Goal: Task Accomplishment & Management: Complete application form

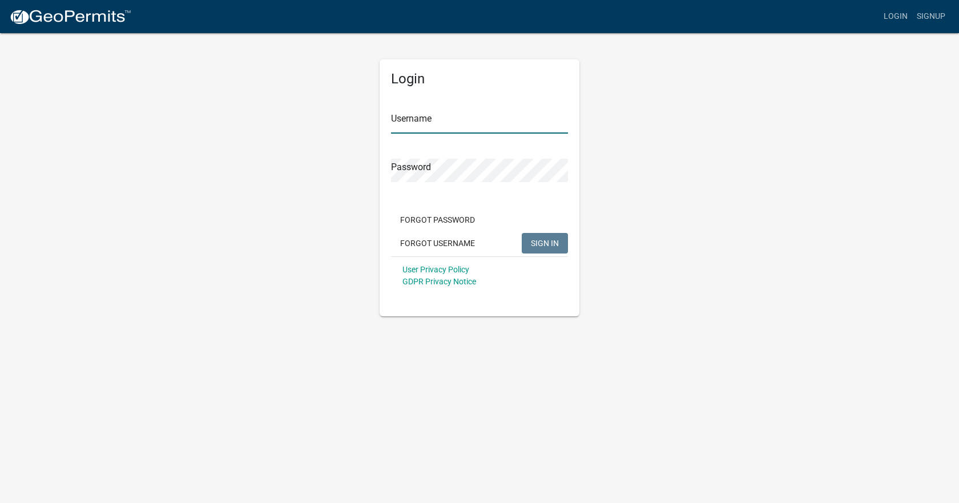
type input "[EMAIL_ADDRESS][DOMAIN_NAME]"
click at [547, 239] on span "SIGN IN" at bounding box center [545, 242] width 28 height 9
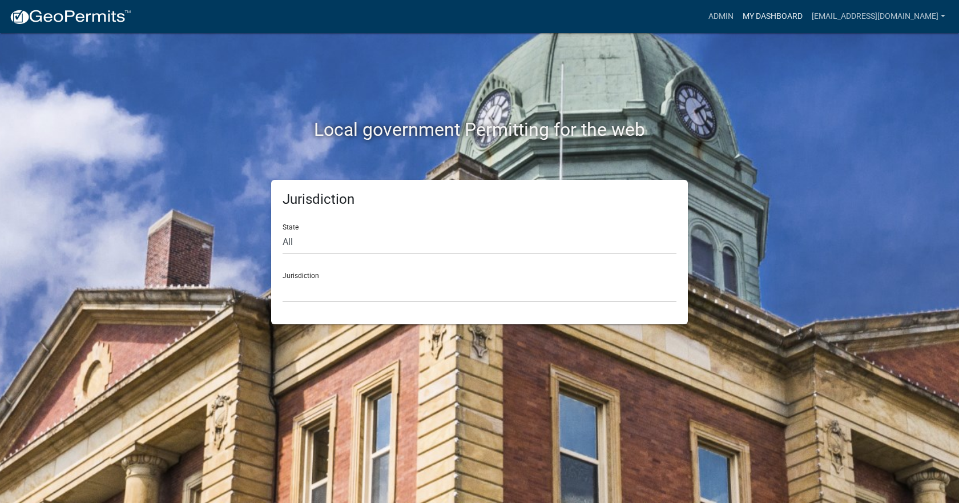
click at [768, 17] on link "My Dashboard" at bounding box center [772, 17] width 69 height 22
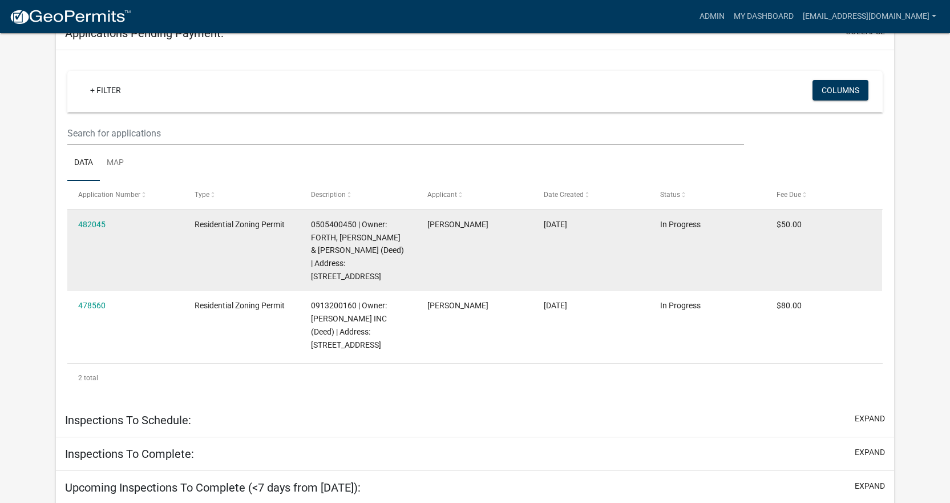
scroll to position [219, 0]
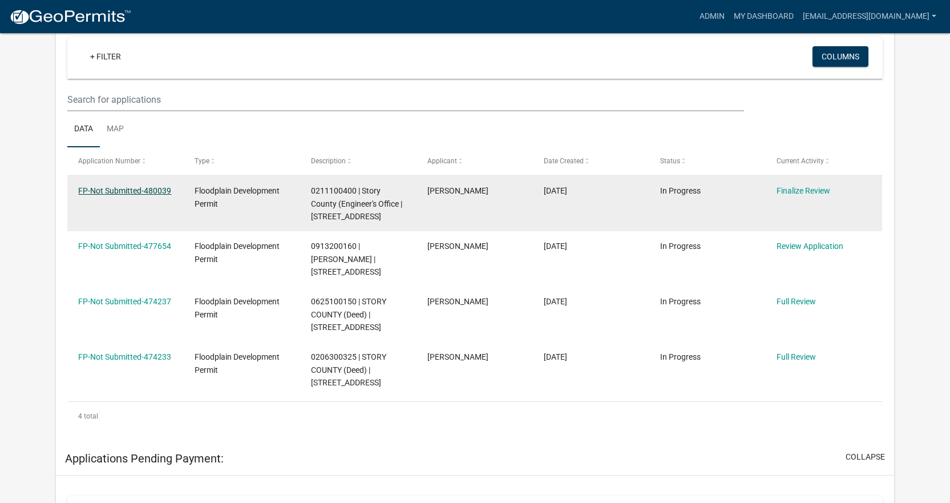
click at [128, 191] on link "FP-Not Submitted-480039" at bounding box center [124, 190] width 93 height 9
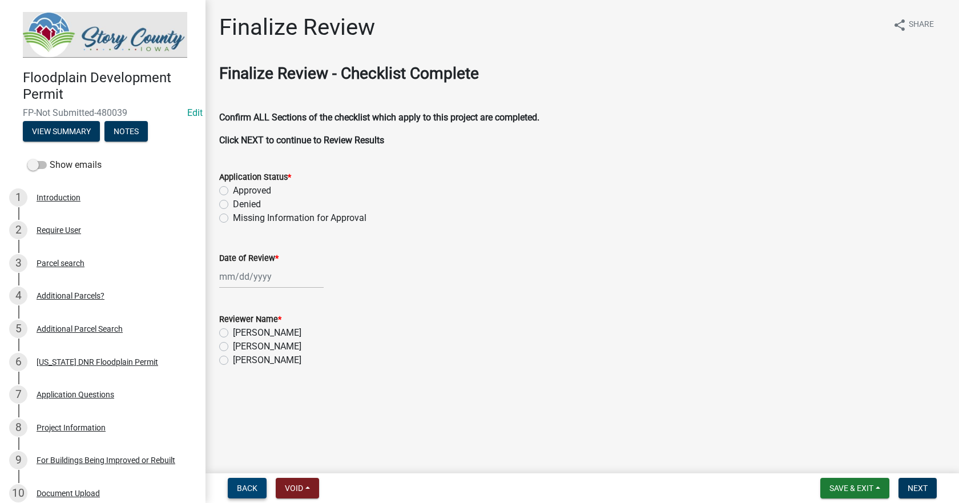
click at [253, 489] on span "Back" at bounding box center [247, 487] width 21 height 9
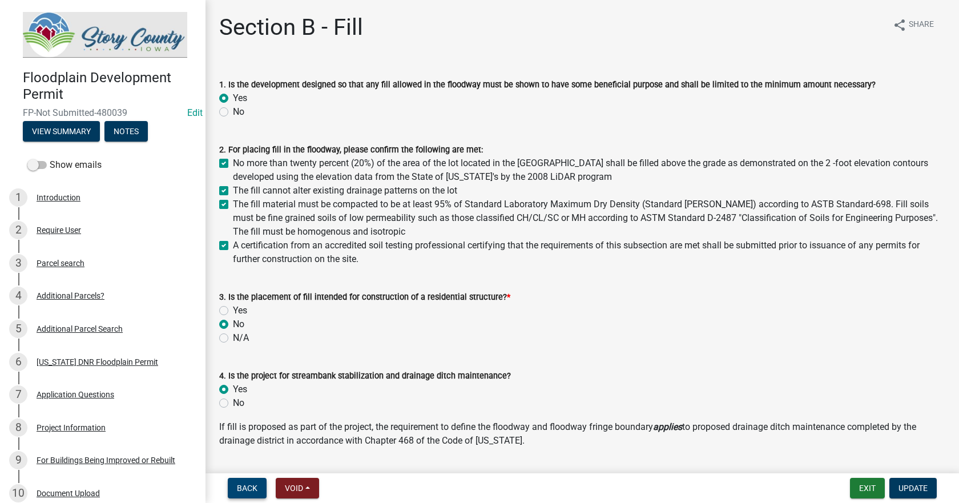
click at [255, 487] on span "Back" at bounding box center [247, 487] width 21 height 9
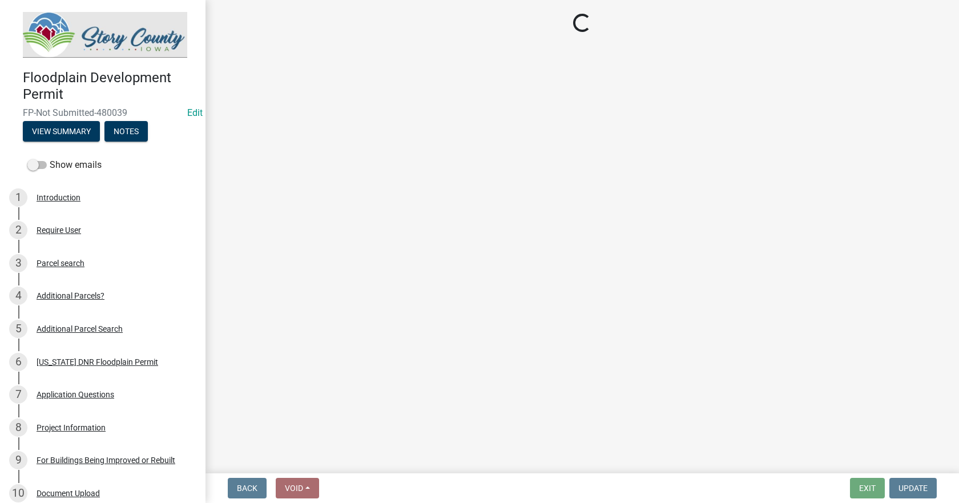
select select "b3e47abb-8732-4309-ae9f-2b0c278144c3"
select select "1e3e6450-de9f-4035-948b-ec731cda3474"
select select "0601dc9c-2215-4da3-b842-85beec67dfad"
select select "096110bc-bed7-4c75-b878-3ce843f70a4c"
select select "11f7c09e-67ef-490e-a86f-1a58c259c8ff"
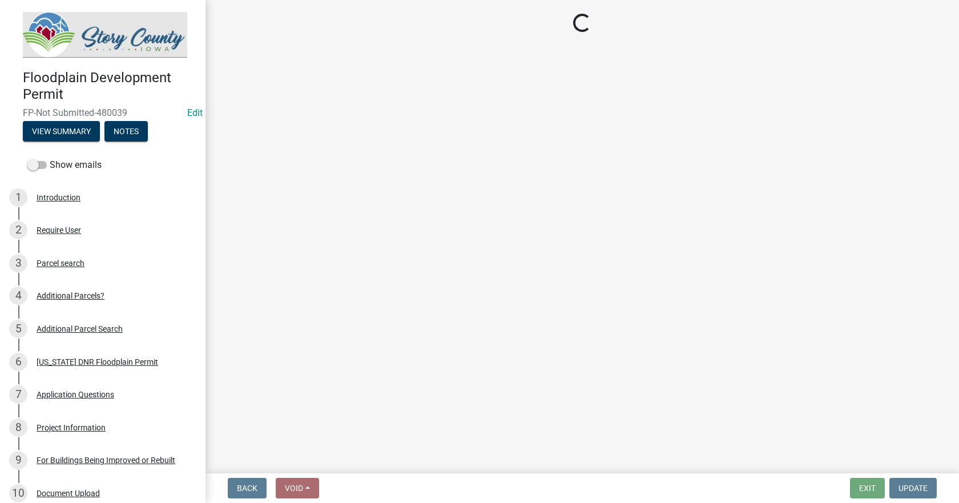
select select "1cf9d8fc-a67d-4f2d-bfda-14afd013b9fa"
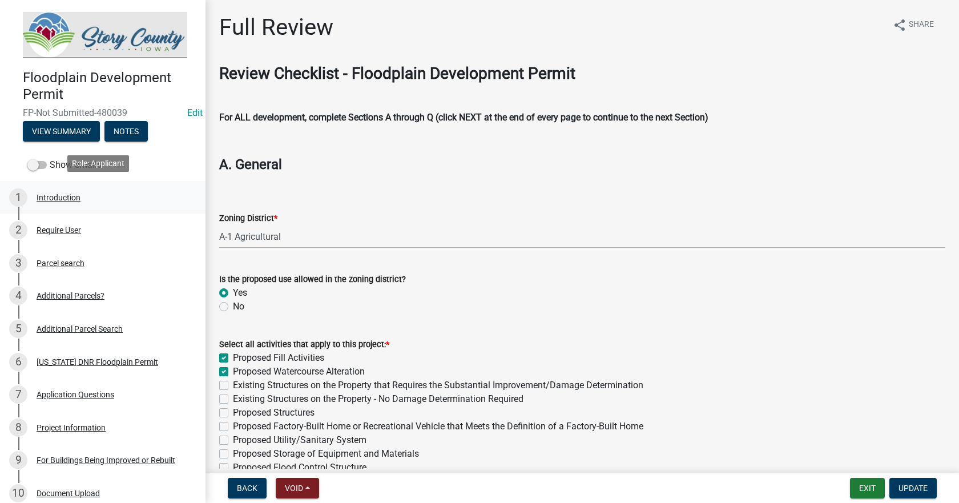
click at [54, 201] on div "1 Introduction" at bounding box center [98, 197] width 178 height 18
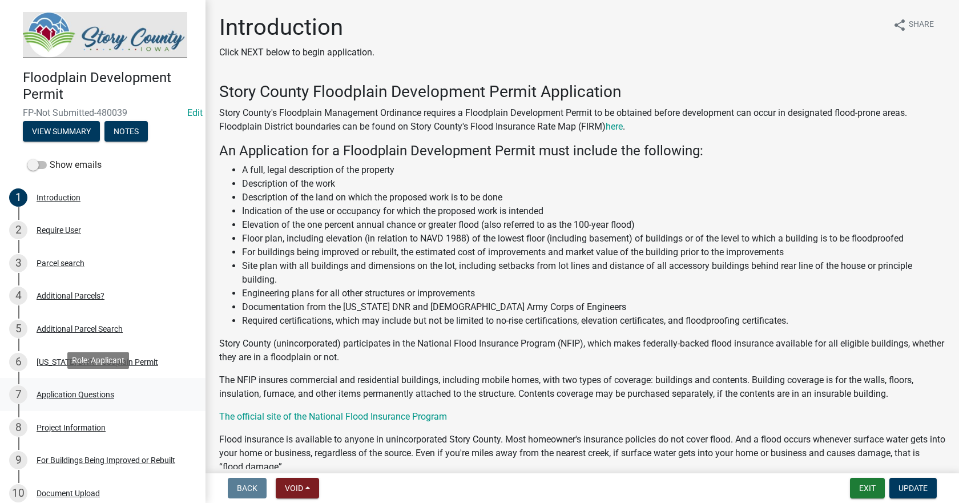
click at [78, 390] on div "Application Questions" at bounding box center [76, 394] width 78 height 8
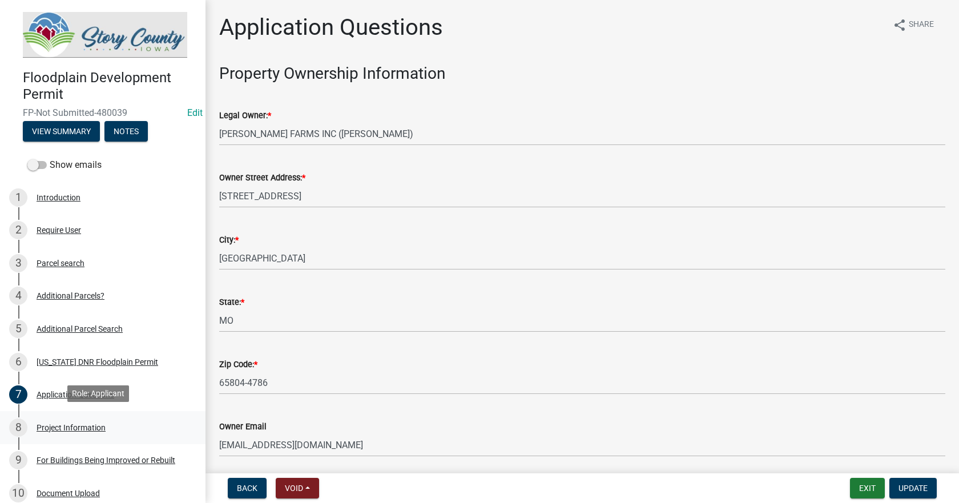
click at [79, 428] on div "Project Information" at bounding box center [71, 427] width 69 height 8
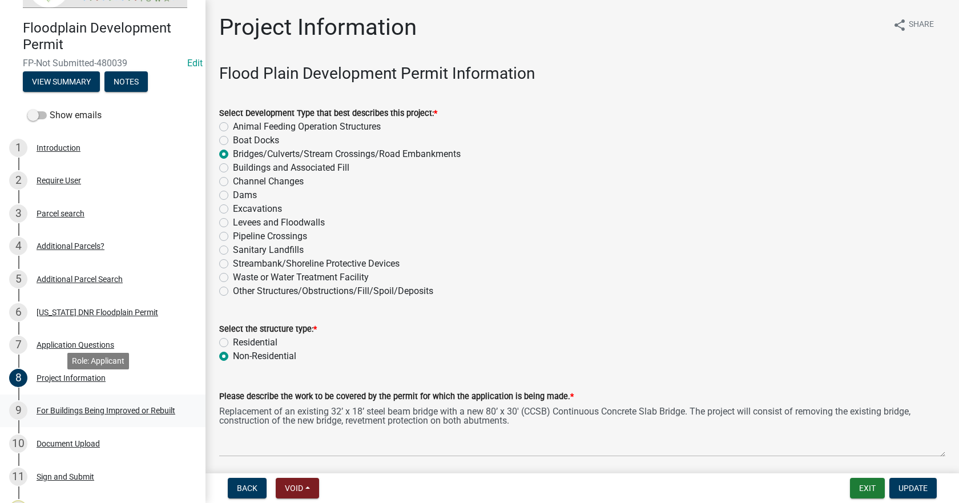
scroll to position [114, 0]
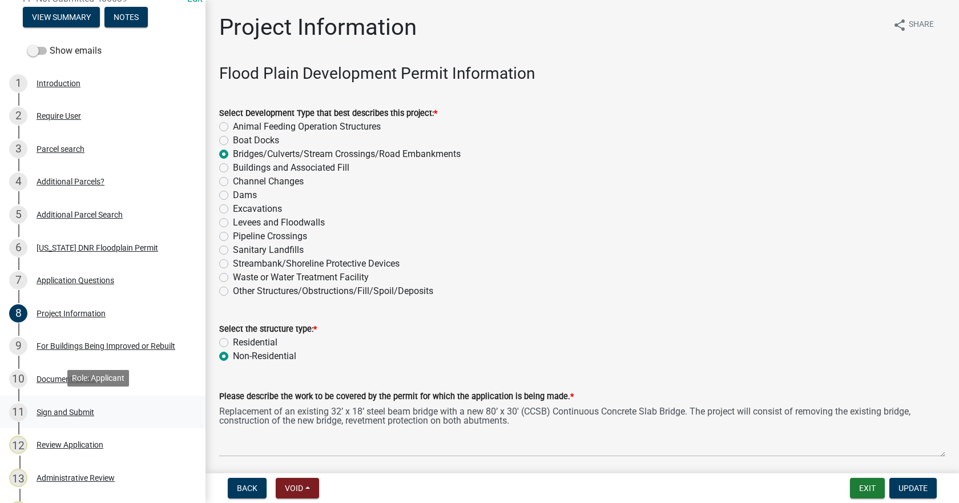
click at [54, 409] on div "Sign and Submit" at bounding box center [66, 412] width 58 height 8
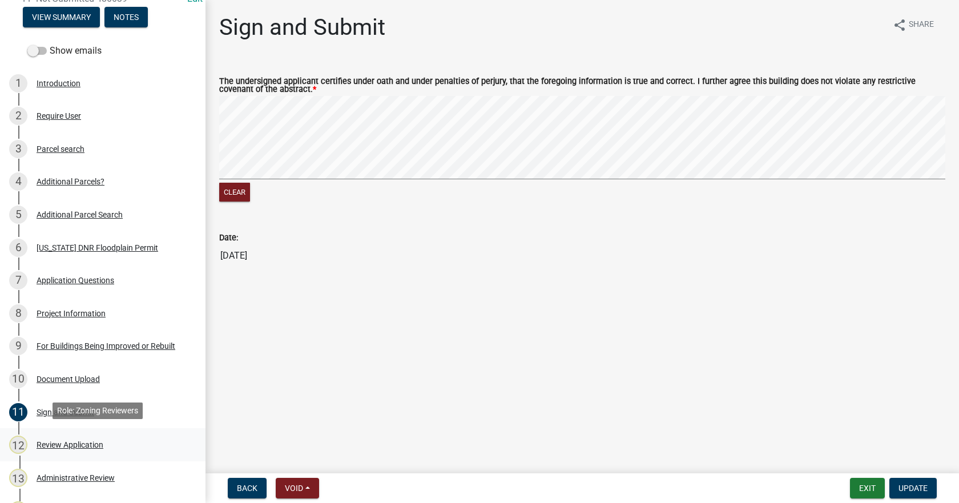
click at [62, 442] on div "Review Application" at bounding box center [70, 445] width 67 height 8
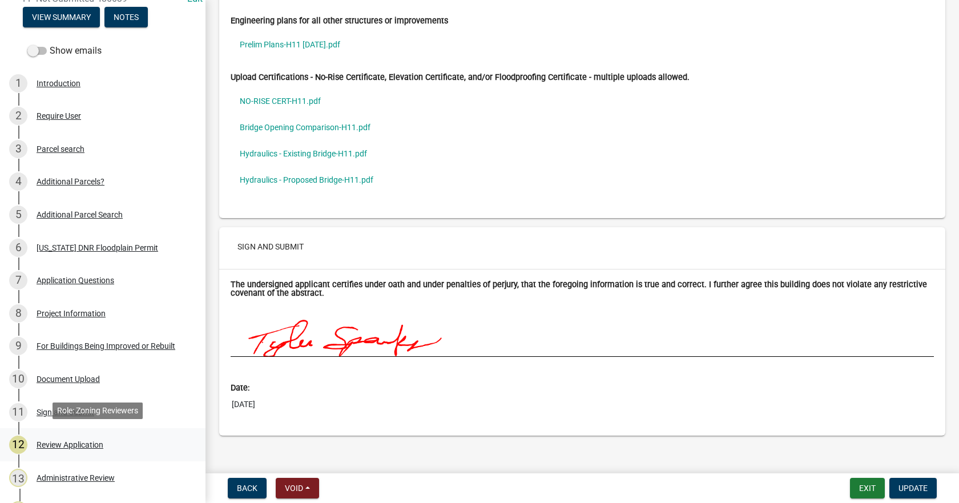
scroll to position [171, 0]
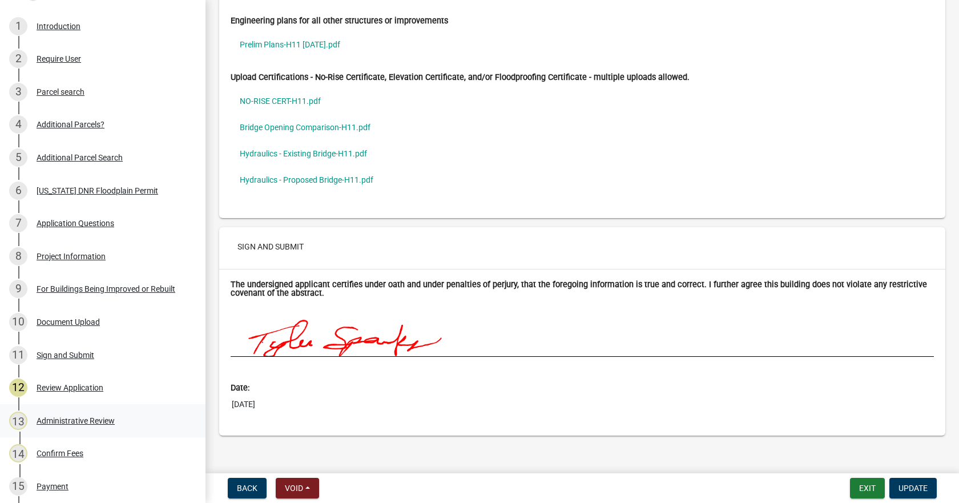
click at [88, 418] on div "Administrative Review" at bounding box center [76, 421] width 78 height 8
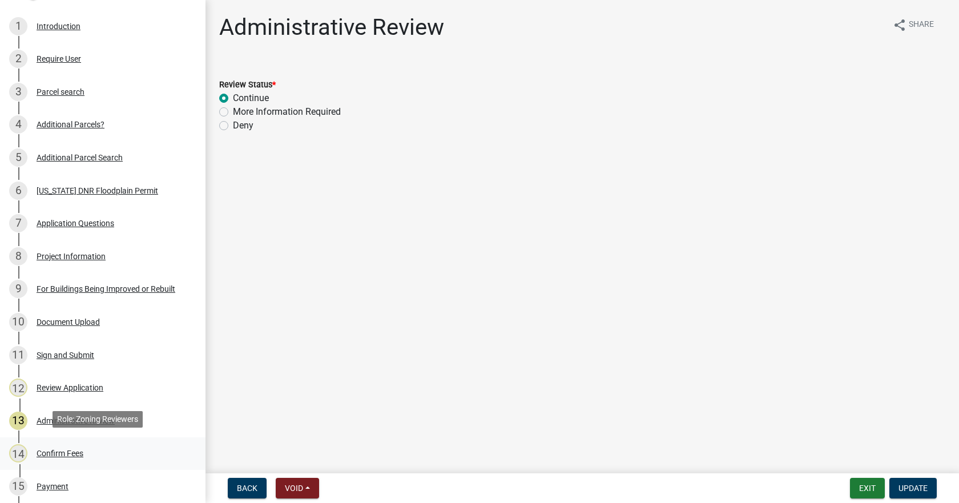
click at [57, 450] on div "Confirm Fees" at bounding box center [60, 453] width 47 height 8
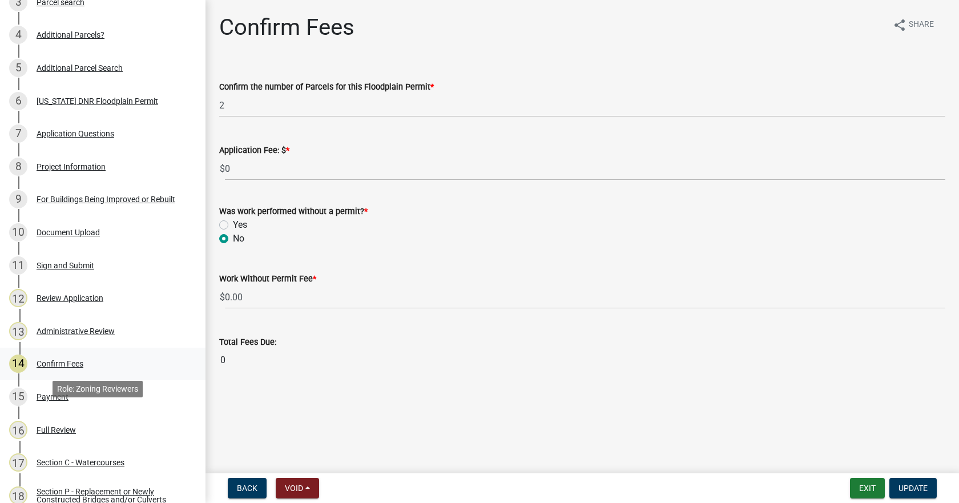
scroll to position [285, 0]
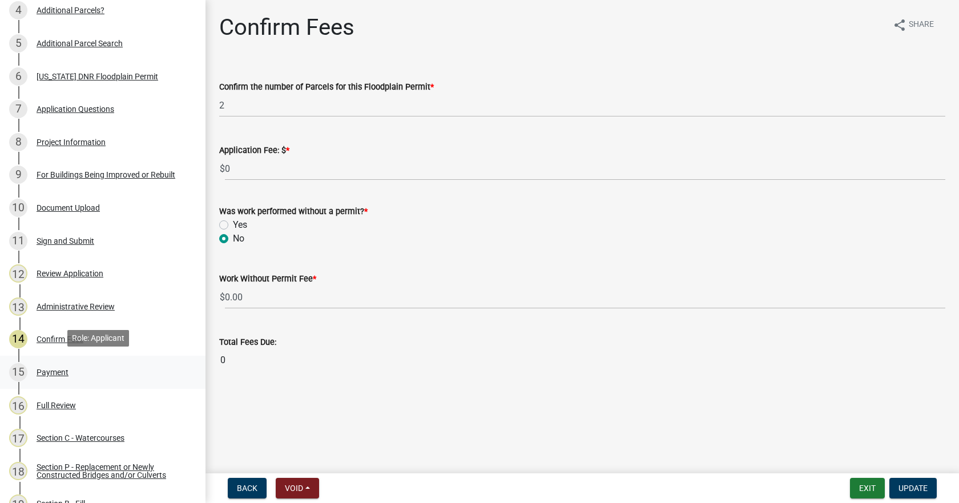
click at [50, 372] on div "Payment" at bounding box center [53, 372] width 32 height 8
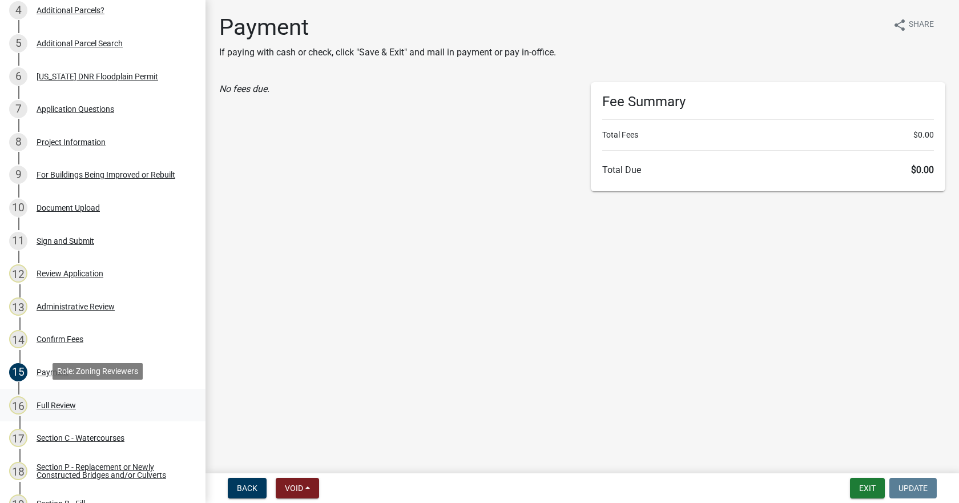
click at [58, 401] on div "Full Review" at bounding box center [56, 405] width 39 height 8
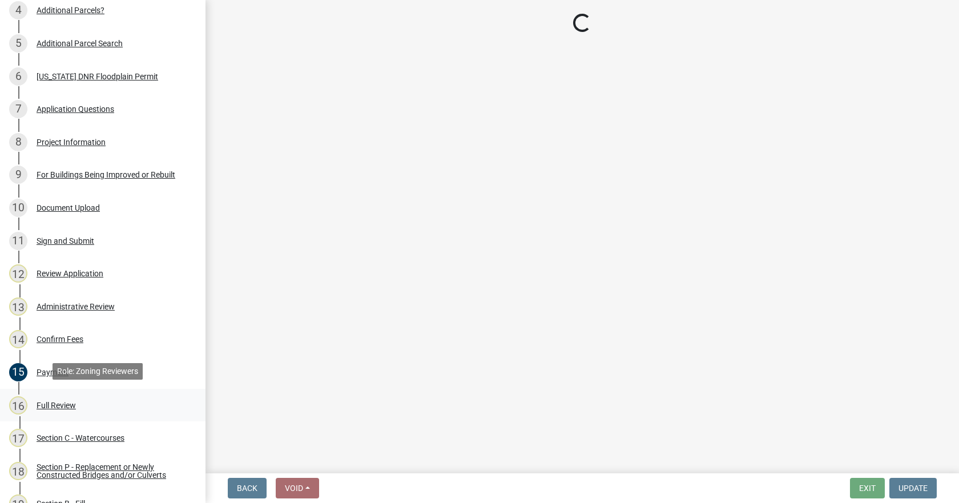
select select "b3e47abb-8732-4309-ae9f-2b0c278144c3"
select select "1e3e6450-de9f-4035-948b-ec731cda3474"
select select "0601dc9c-2215-4da3-b842-85beec67dfad"
select select "096110bc-bed7-4c75-b878-3ce843f70a4c"
select select "11f7c09e-67ef-490e-a86f-1a58c259c8ff"
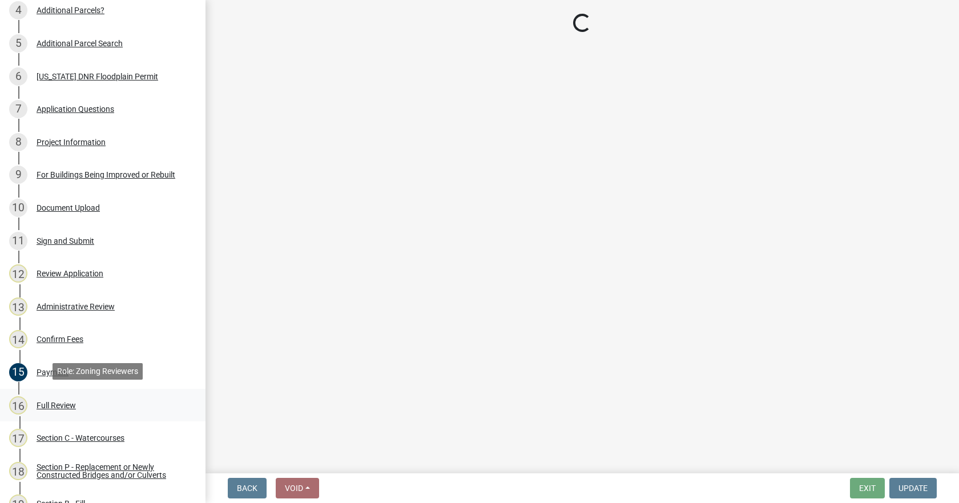
select select "1cf9d8fc-a67d-4f2d-bfda-14afd013b9fa"
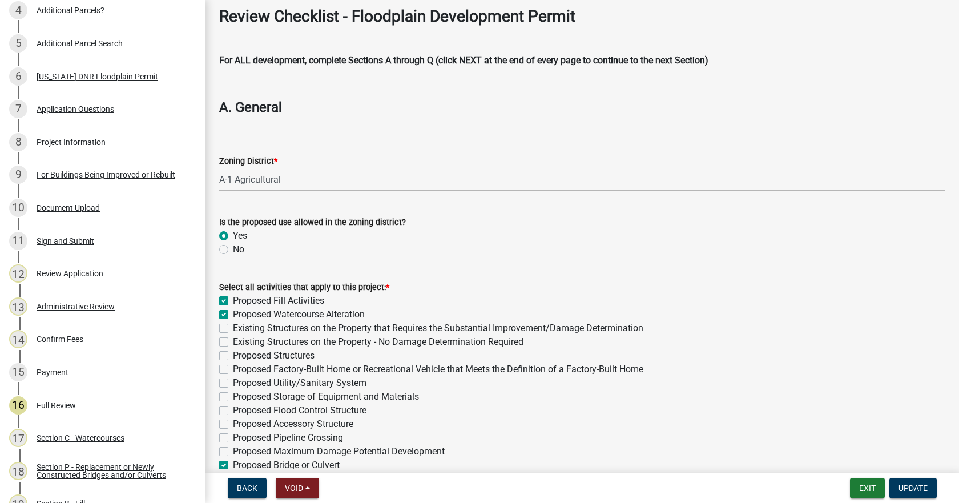
scroll to position [114, 0]
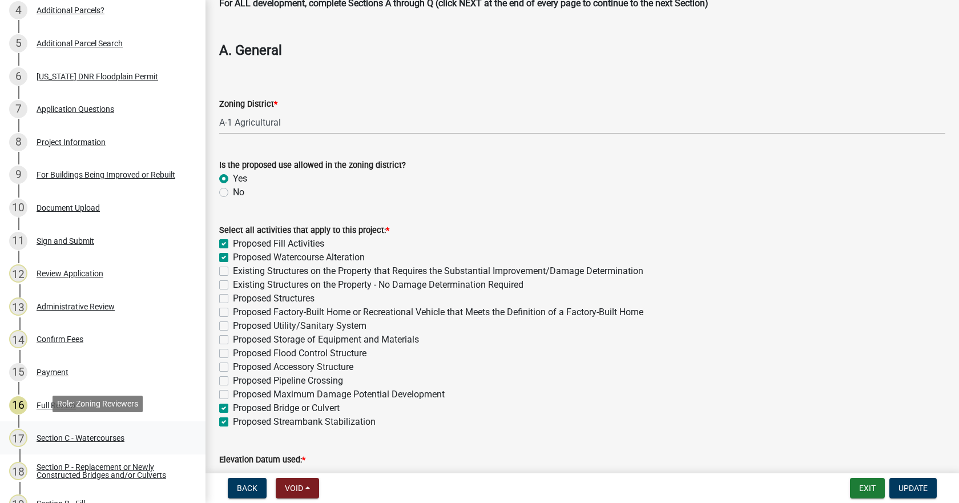
click at [86, 434] on div "Section C - Watercourses" at bounding box center [81, 438] width 88 height 8
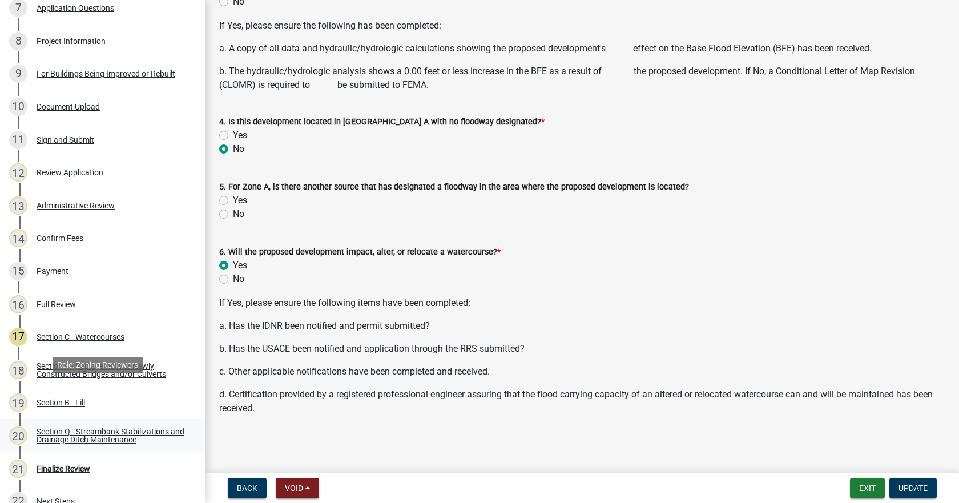
scroll to position [400, 0]
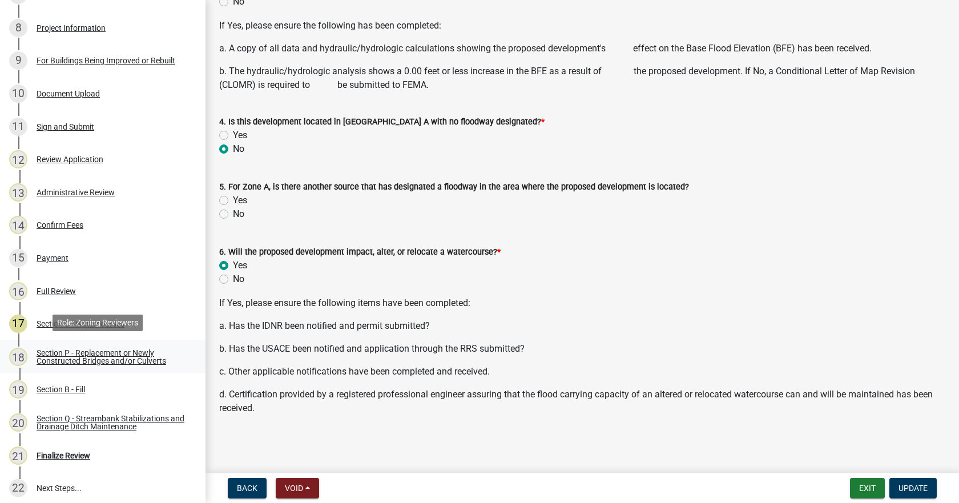
click at [76, 357] on div "Section P - Replacement or Newly Constructed Bridges and/or Culverts" at bounding box center [112, 357] width 151 height 16
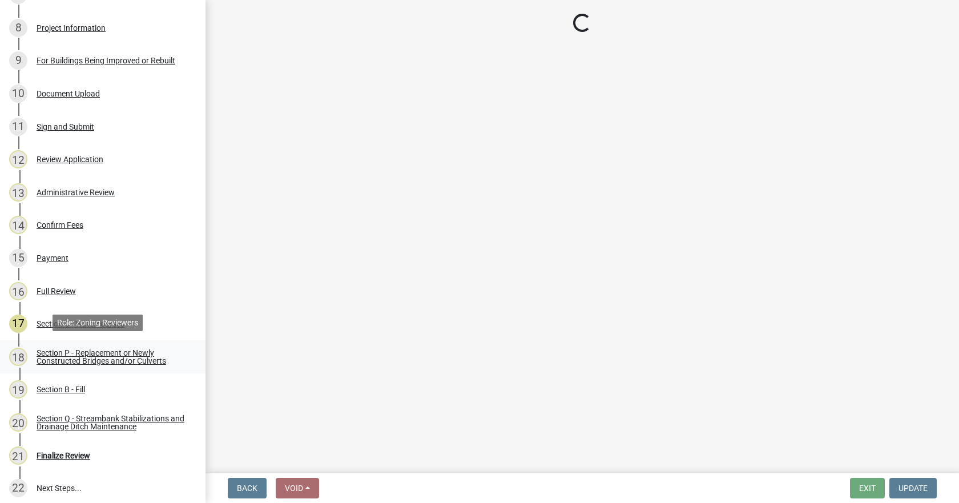
scroll to position [0, 0]
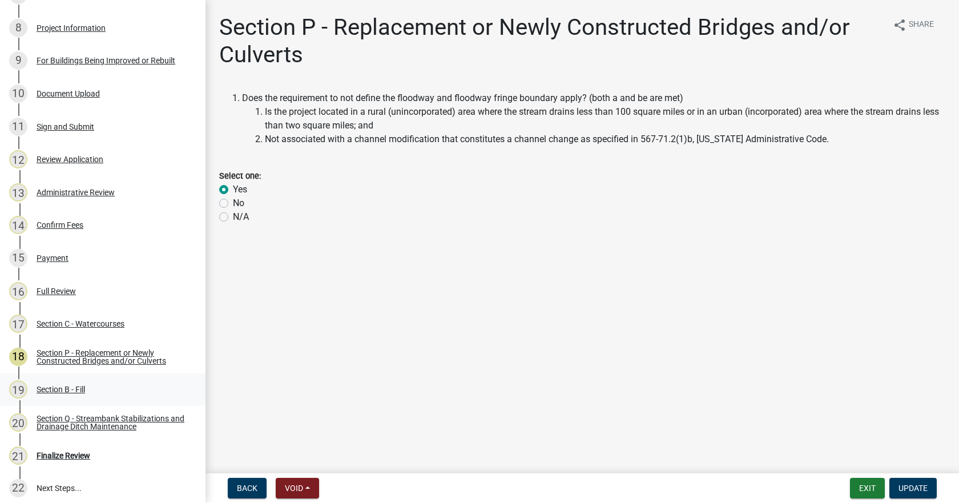
click at [44, 386] on div "Section B - Fill" at bounding box center [61, 389] width 49 height 8
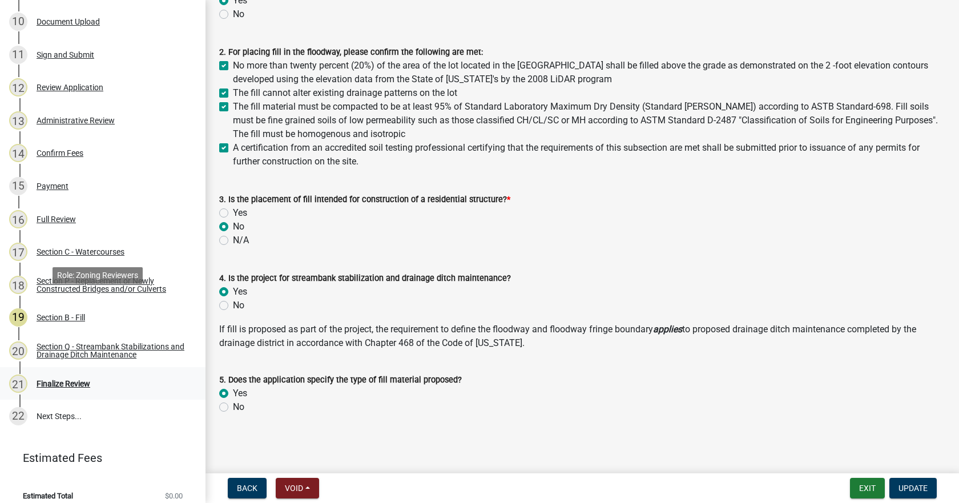
scroll to position [479, 0]
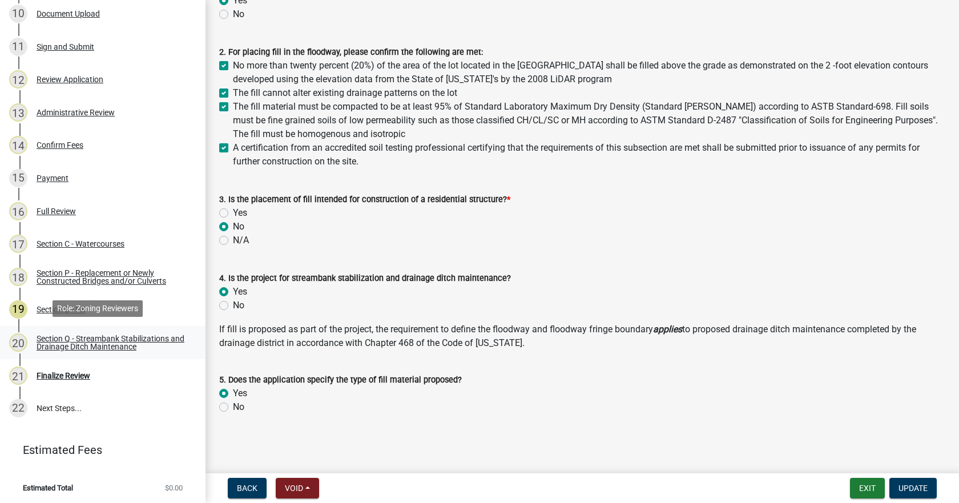
click at [78, 337] on div "Section Q - Streambank Stabilizations and Drainage Ditch Maintenance" at bounding box center [112, 342] width 151 height 16
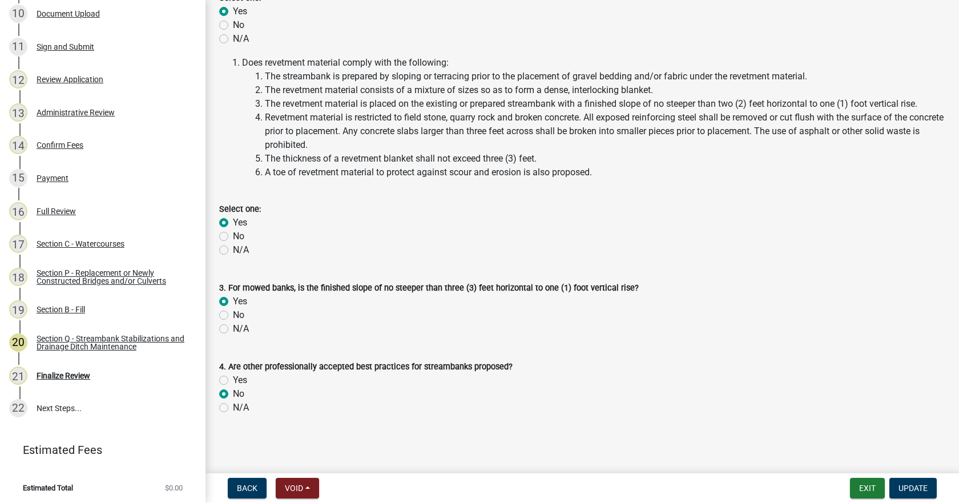
scroll to position [206, 0]
click at [51, 406] on link "22 Next Steps..." at bounding box center [102, 408] width 205 height 33
click at [51, 374] on div "Finalize Review" at bounding box center [64, 376] width 54 height 8
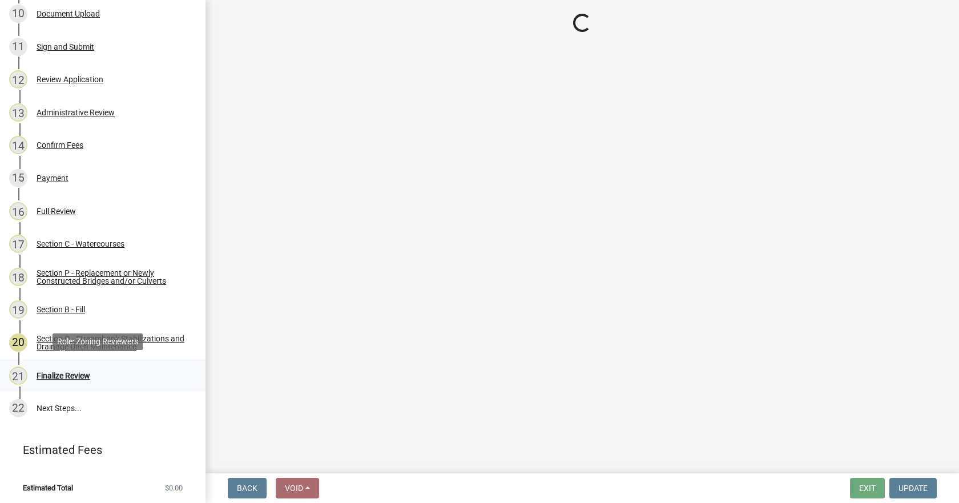
scroll to position [0, 0]
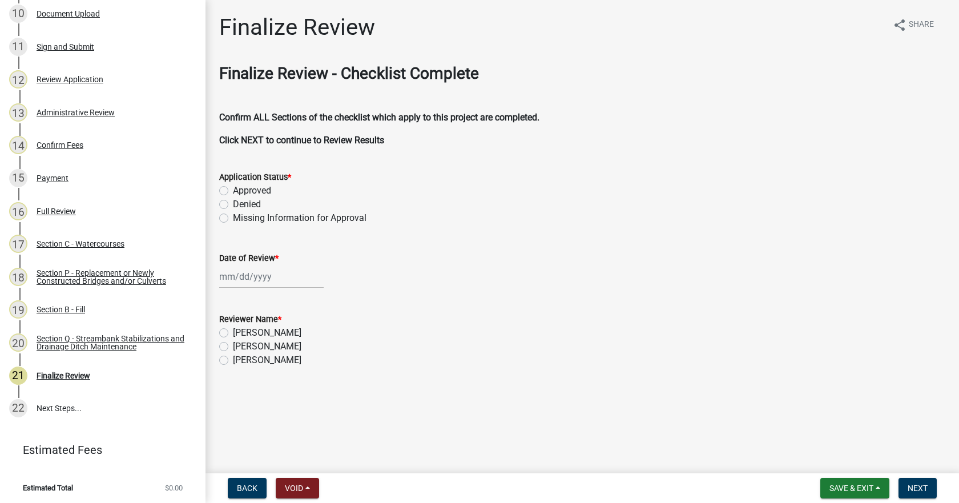
click at [233, 189] on label "Approved" at bounding box center [252, 191] width 38 height 14
click at [233, 189] on input "Approved" at bounding box center [236, 187] width 7 height 7
radio input "true"
click at [239, 281] on div at bounding box center [271, 276] width 104 height 23
select select "9"
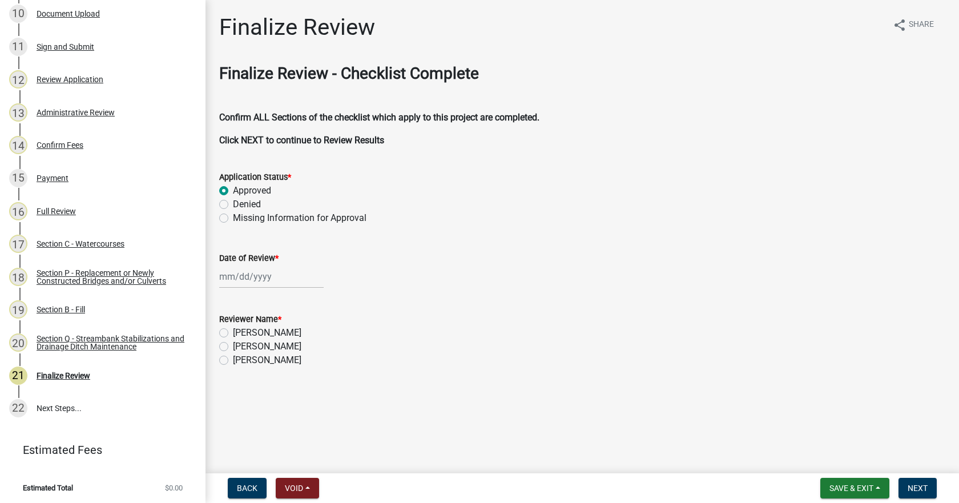
select select "2025"
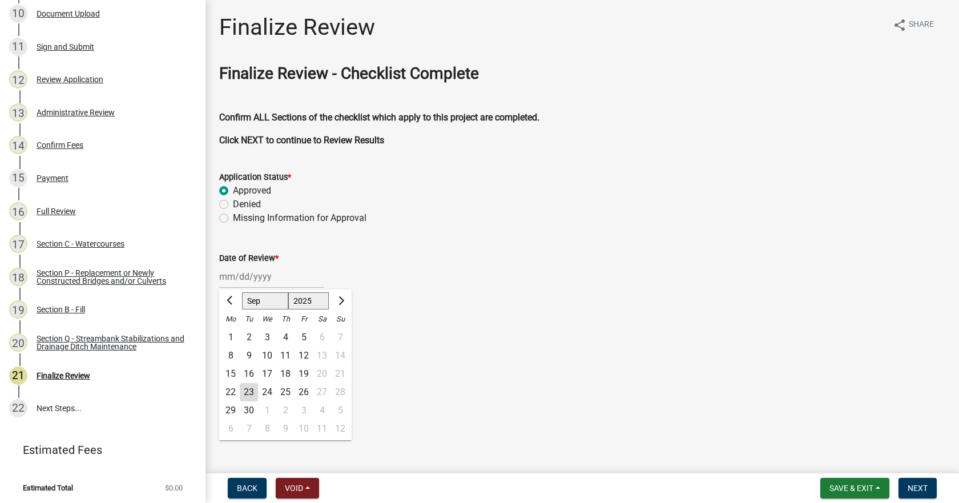
click at [253, 393] on div "23" at bounding box center [249, 392] width 18 height 18
type input "[DATE]"
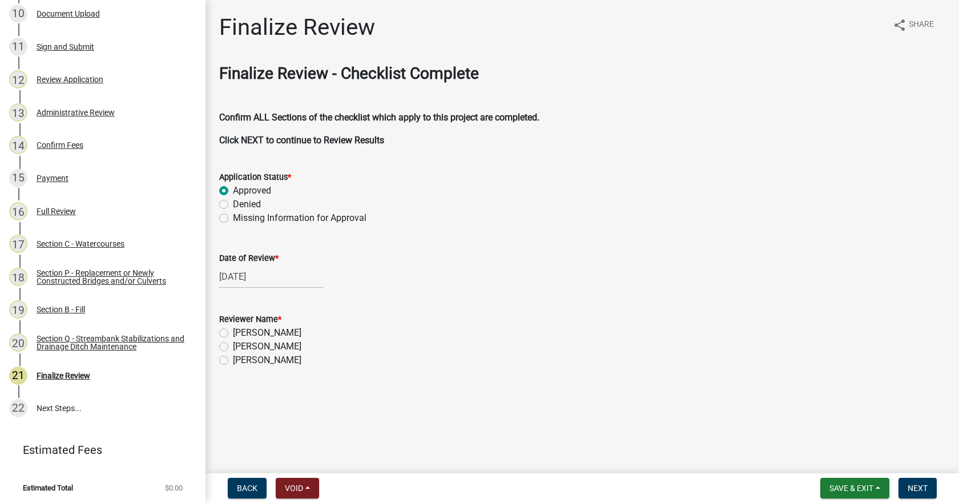
click at [233, 332] on label "[PERSON_NAME]" at bounding box center [267, 333] width 68 height 14
click at [233, 332] on input "[PERSON_NAME]" at bounding box center [236, 329] width 7 height 7
radio input "true"
click at [880, 487] on button "Save & Exit" at bounding box center [854, 488] width 69 height 21
click at [821, 437] on button "Save" at bounding box center [843, 430] width 91 height 27
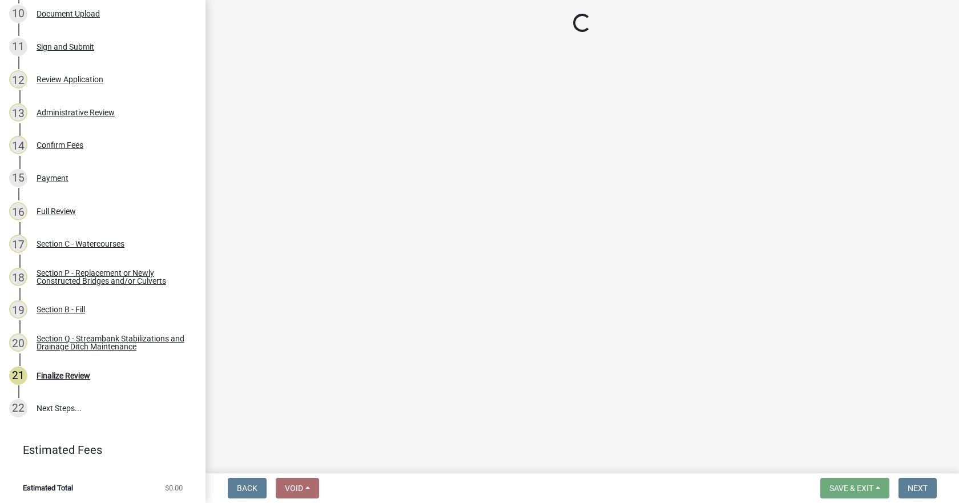
scroll to position [545, 0]
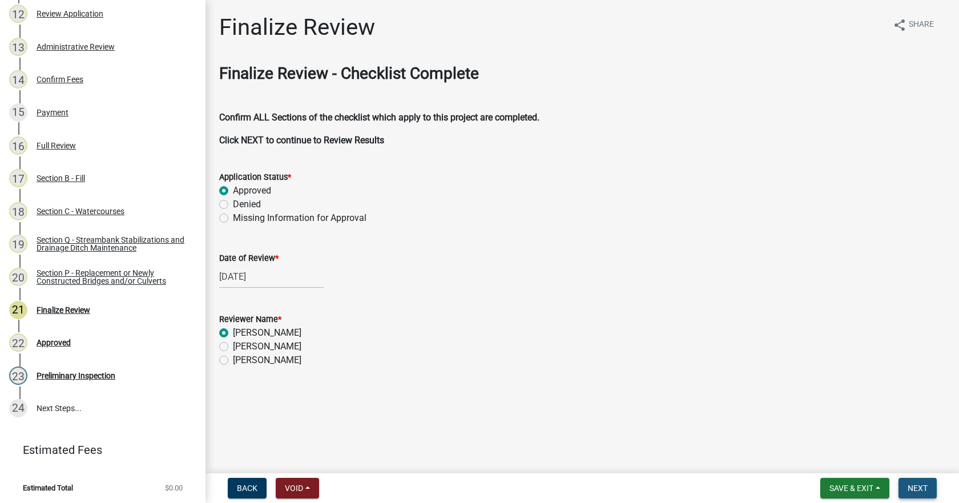
click at [920, 489] on span "Next" at bounding box center [917, 487] width 20 height 9
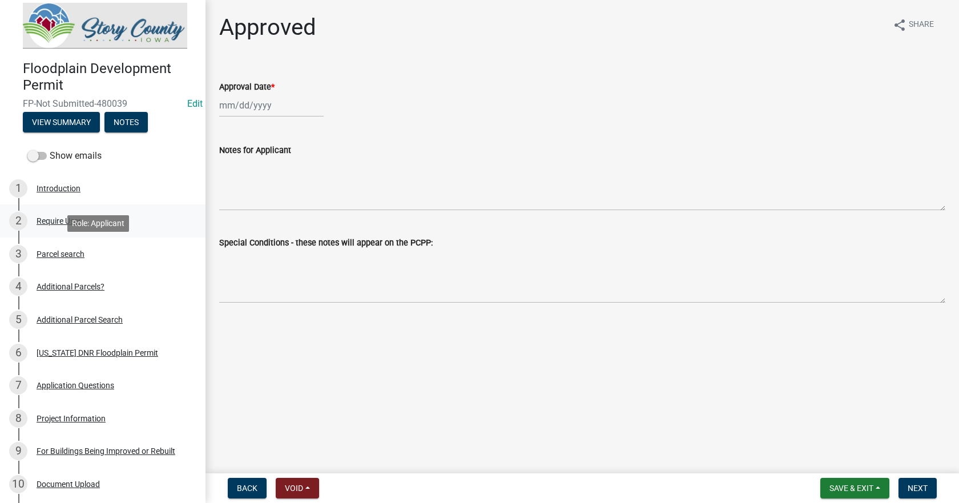
scroll to position [0, 0]
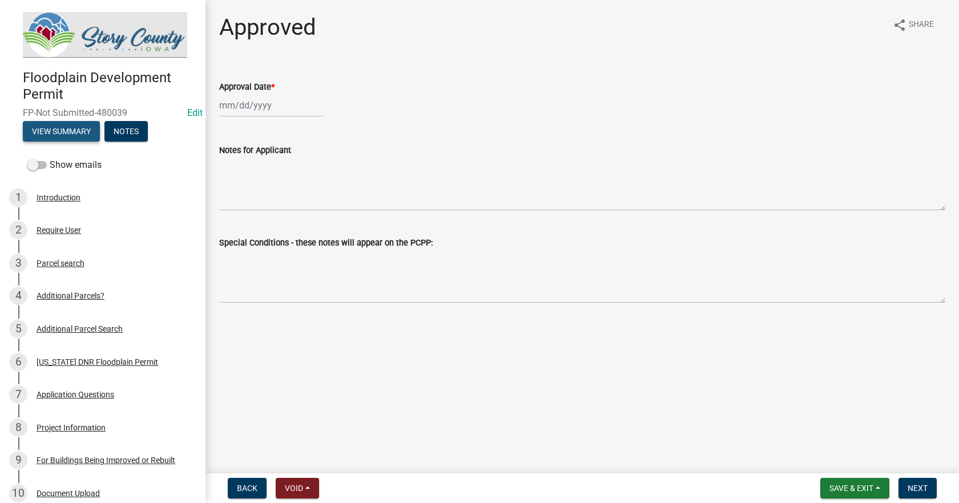
click at [58, 127] on button "View Summary" at bounding box center [61, 131] width 77 height 21
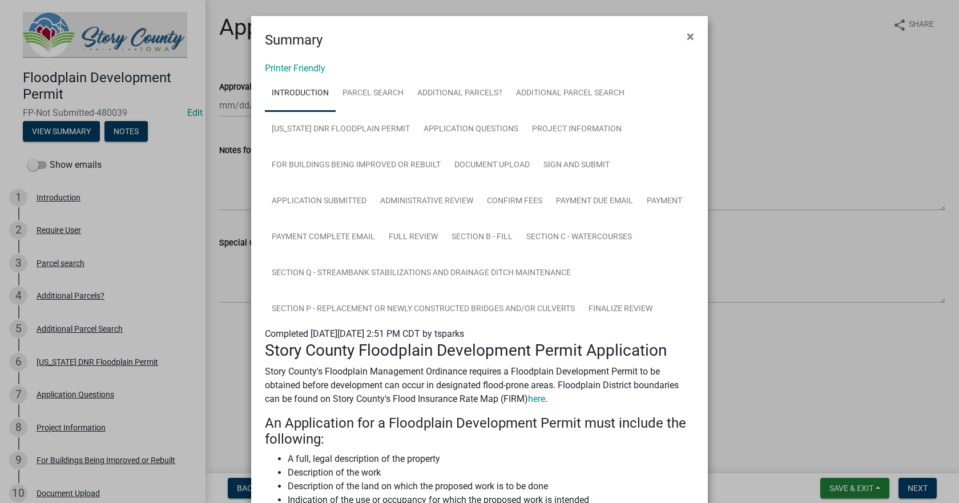
click at [39, 163] on ngb-modal-window "Summary × Printer Friendly Introduction Parcel search Additional Parcels? Addit…" at bounding box center [479, 251] width 959 height 503
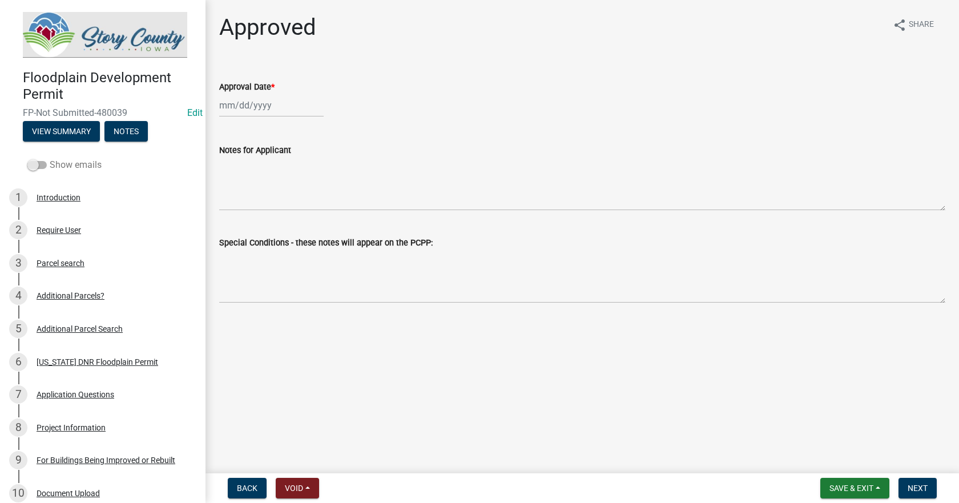
click at [43, 163] on span at bounding box center [36, 165] width 19 height 8
click at [50, 158] on input "Show emails" at bounding box center [50, 158] width 0 height 0
click at [79, 133] on button "View Summary" at bounding box center [61, 131] width 77 height 21
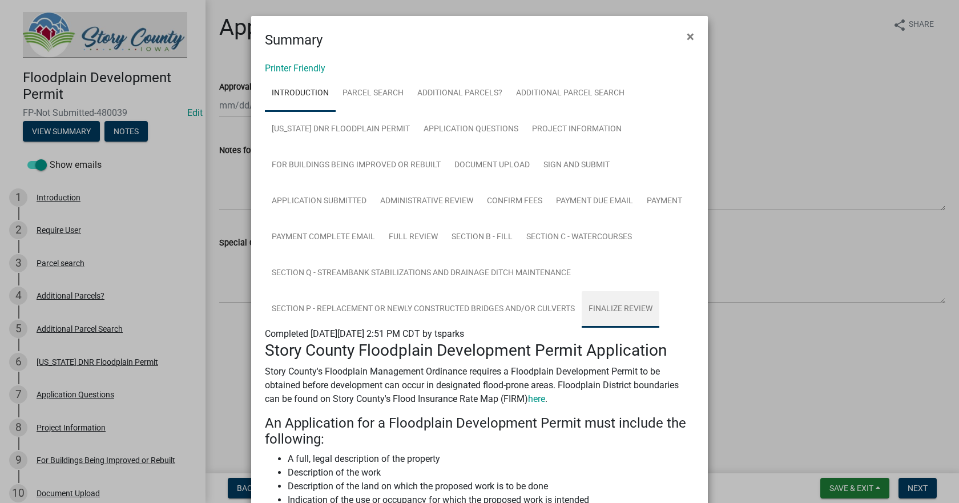
click at [623, 308] on link "Finalize Review" at bounding box center [621, 309] width 78 height 37
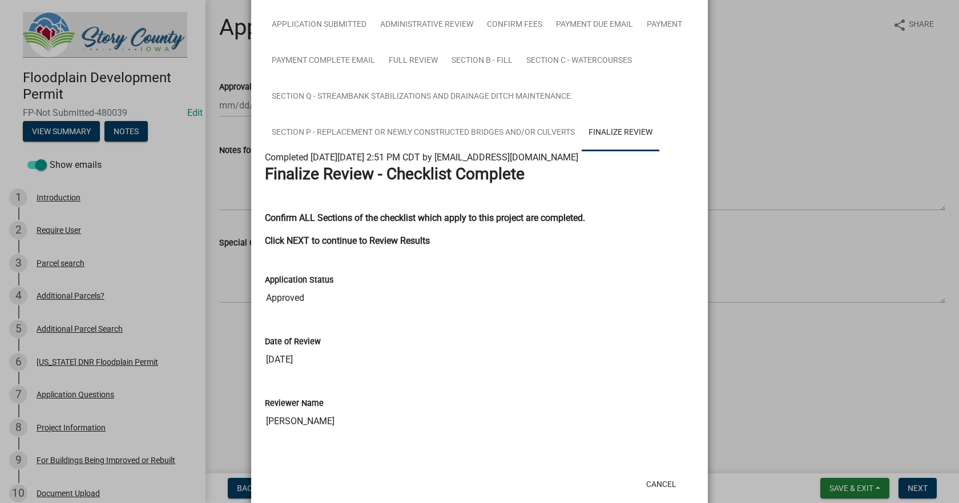
scroll to position [201, 0]
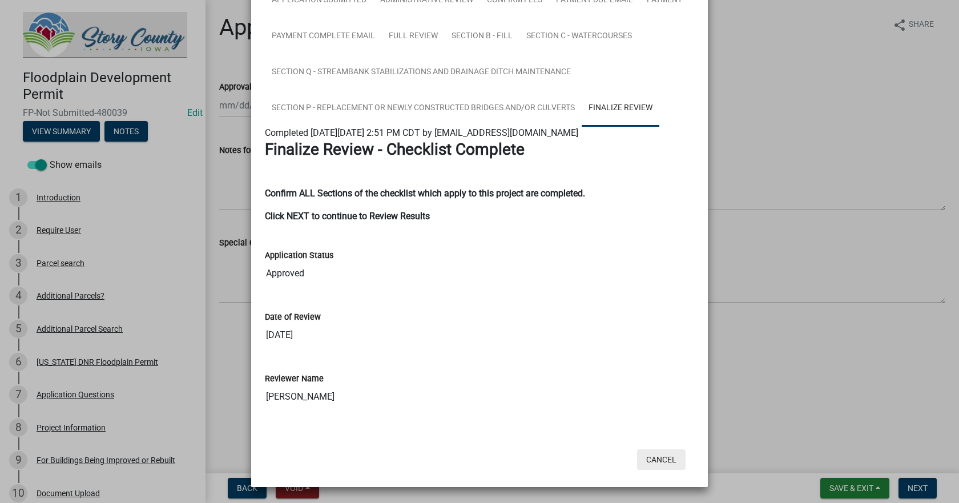
click at [665, 461] on button "Cancel" at bounding box center [661, 459] width 49 height 21
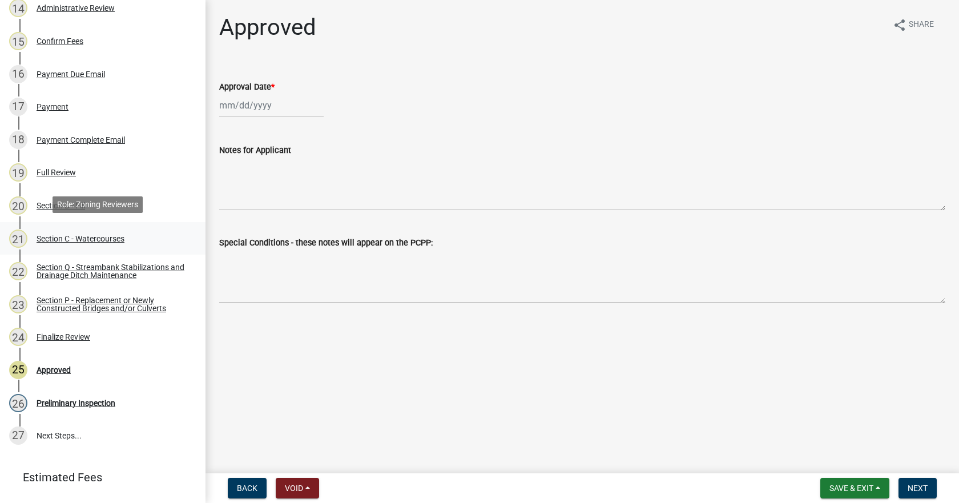
scroll to position [628, 0]
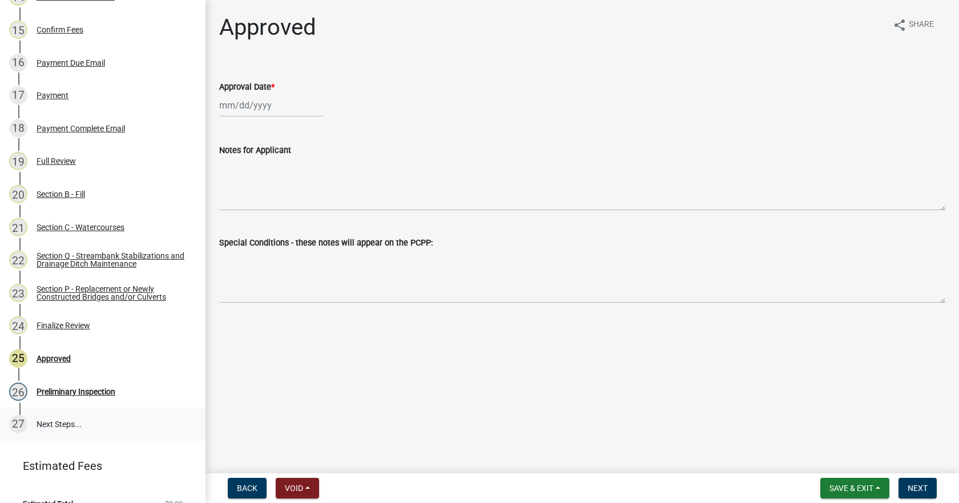
click at [45, 424] on link "27 Next Steps..." at bounding box center [102, 424] width 205 height 33
click at [17, 421] on div "27" at bounding box center [18, 424] width 18 height 18
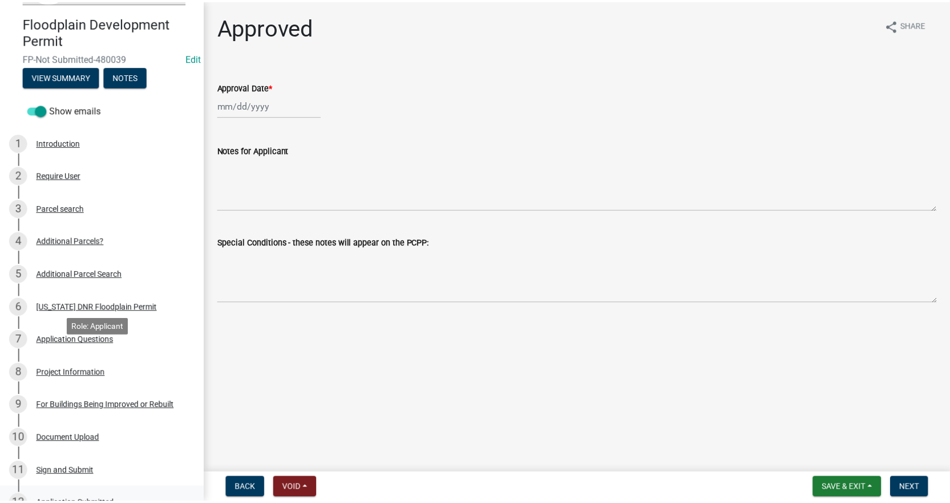
scroll to position [16, 0]
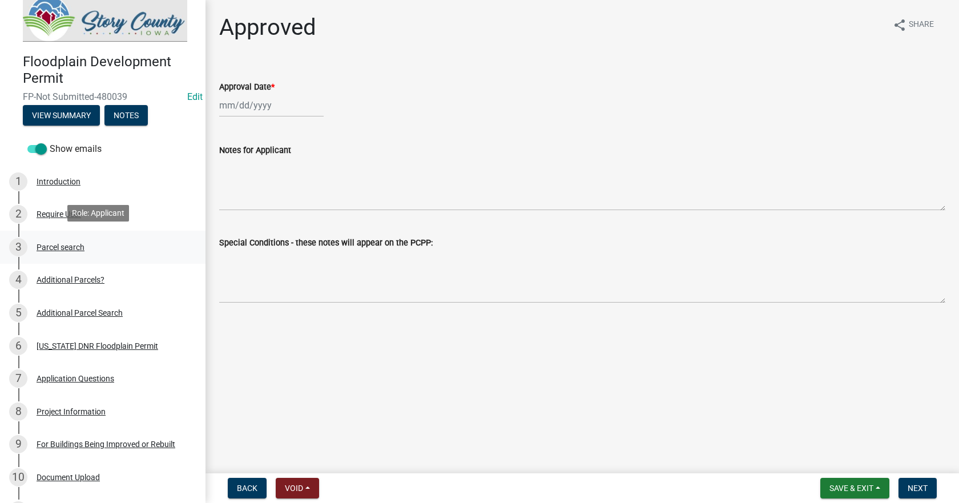
click at [58, 247] on div "Parcel search" at bounding box center [61, 247] width 48 height 8
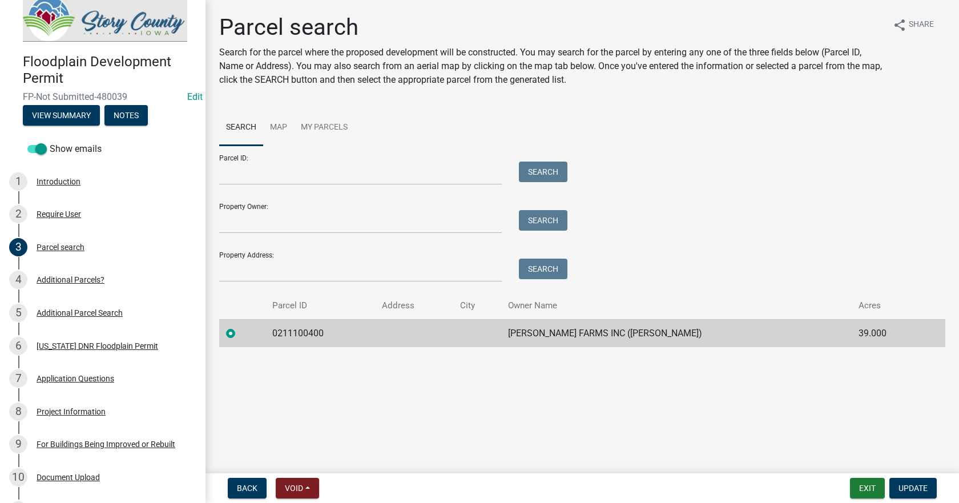
click at [316, 332] on td "0211100400" at bounding box center [320, 333] width 110 height 28
copy td "0211100400"
click at [311, 336] on td "0211100400" at bounding box center [320, 333] width 110 height 28
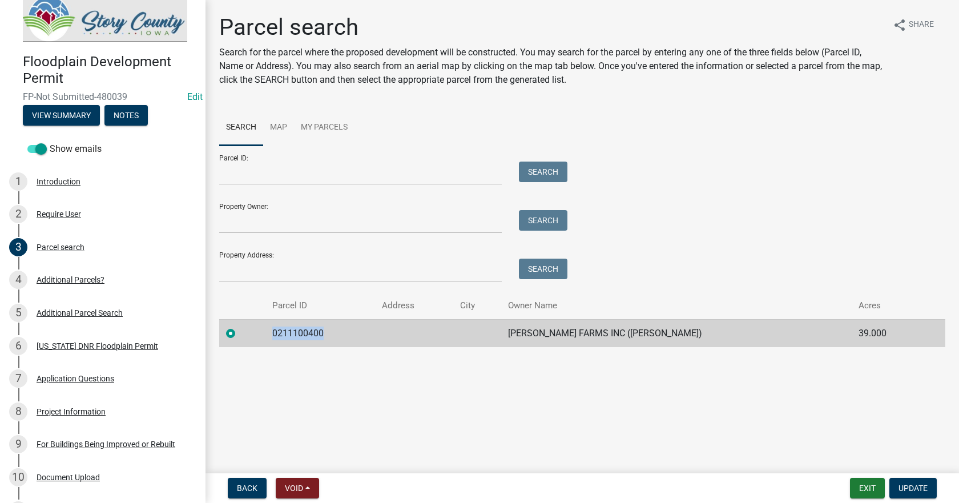
click at [311, 336] on td "0211100400" at bounding box center [320, 333] width 110 height 28
click at [58, 277] on div "Additional Parcels?" at bounding box center [71, 280] width 68 height 8
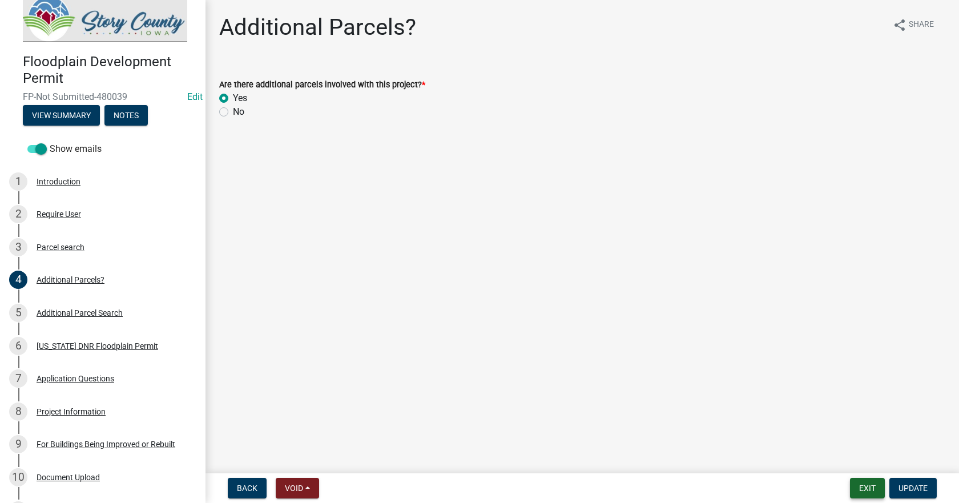
click at [869, 489] on button "Exit" at bounding box center [867, 488] width 35 height 21
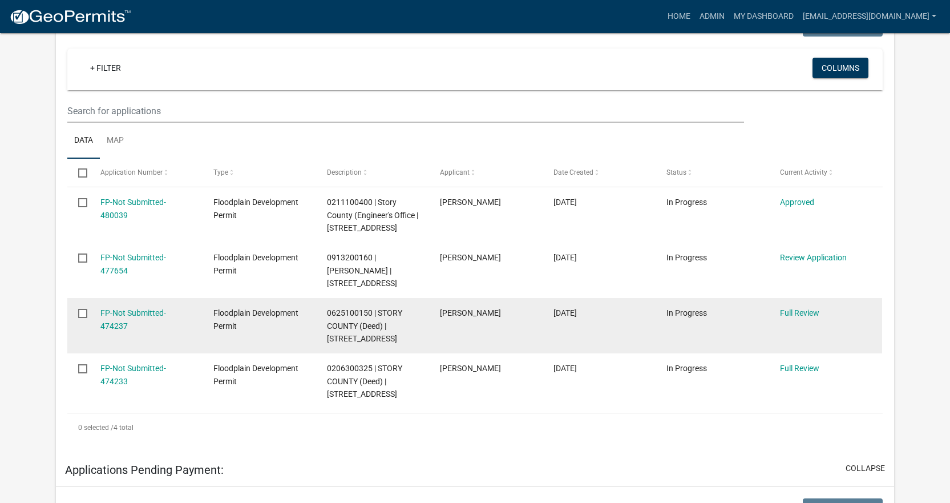
scroll to position [211, 0]
